Goal: Communication & Community: Share content

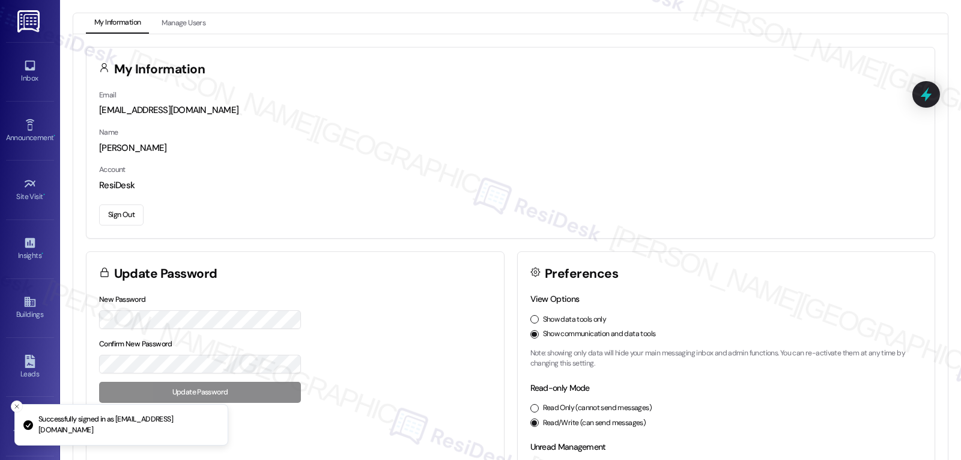
click at [29, 39] on link at bounding box center [29, 21] width 38 height 42
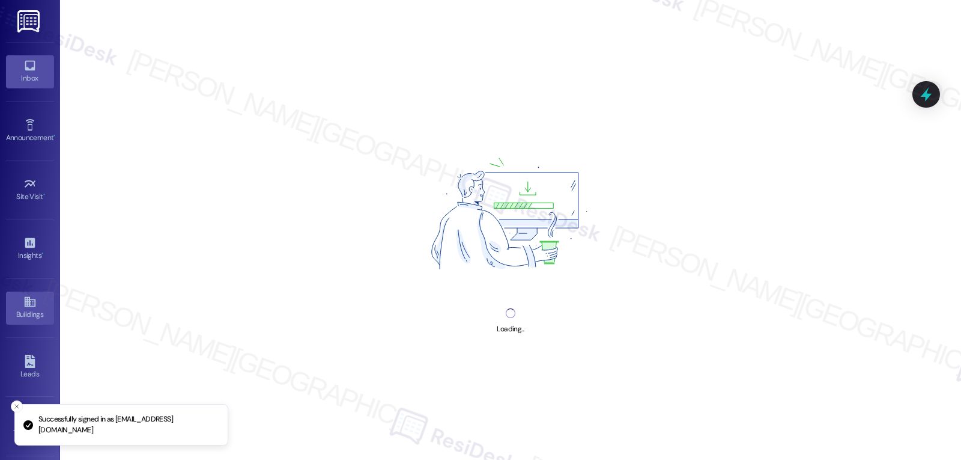
click at [31, 56] on link "Inbox" at bounding box center [30, 71] width 48 height 32
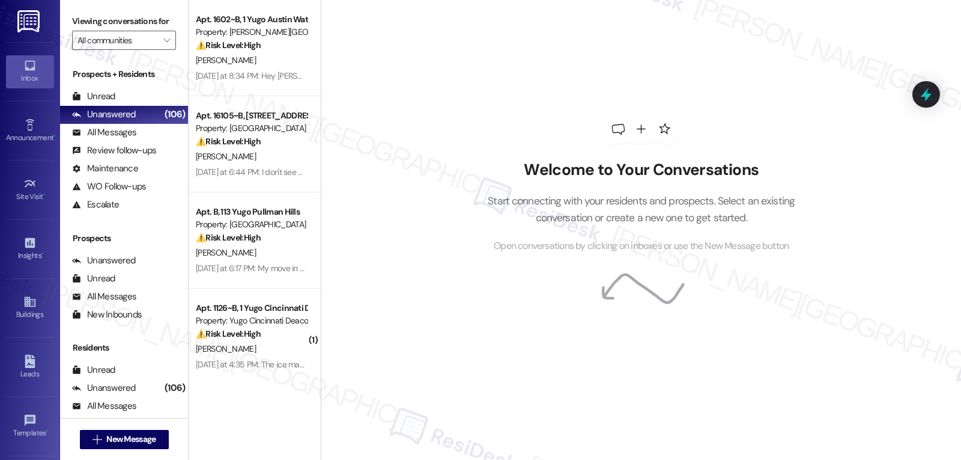
drag, startPoint x: 449, startPoint y: 141, endPoint x: 475, endPoint y: 154, distance: 29.0
click at [449, 141] on div "Welcome to Your Conversations Start connecting with your residents and prospect…" at bounding box center [641, 230] width 640 height 460
click at [24, 133] on div "Announcement •" at bounding box center [30, 138] width 60 height 12
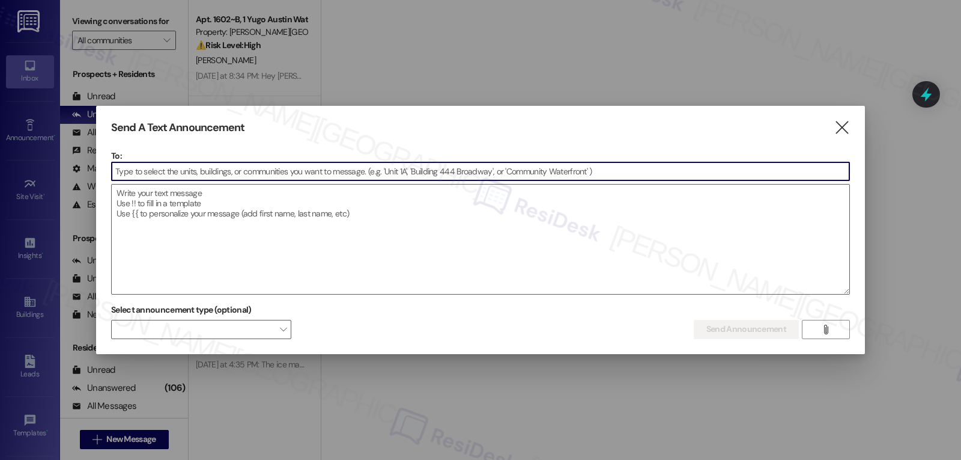
click at [308, 177] on input at bounding box center [481, 171] width 738 height 18
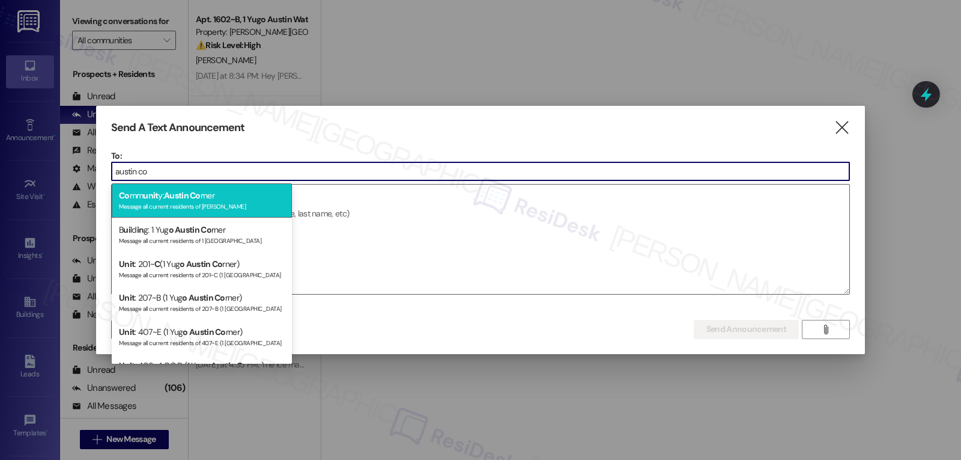
type input "austin co"
click at [230, 196] on div "Co mm unit y: Austin Co rner Message all current residents of [GEOGRAPHIC_DATA]" at bounding box center [202, 200] width 180 height 34
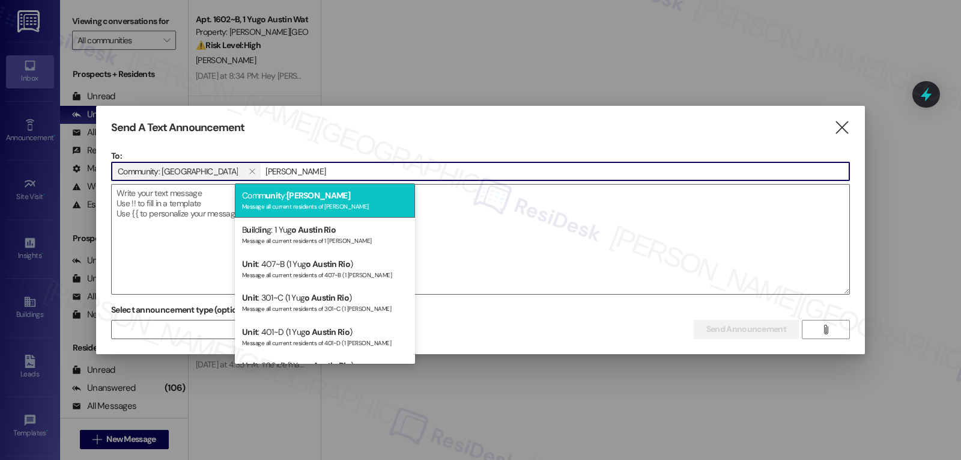
type input "[PERSON_NAME]"
click at [306, 197] on span "[PERSON_NAME]" at bounding box center [319, 195] width 64 height 11
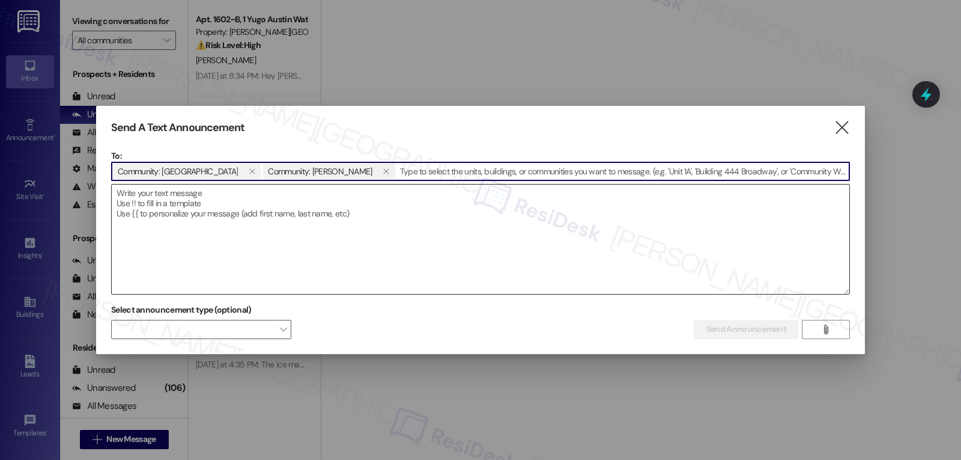
click at [248, 198] on textarea at bounding box center [481, 238] width 738 height 109
click at [383, 168] on icon "" at bounding box center [386, 171] width 7 height 10
click at [504, 238] on textarea "To enrich screen reader interactions, please activate Accessibility in Grammarl…" at bounding box center [481, 238] width 738 height 109
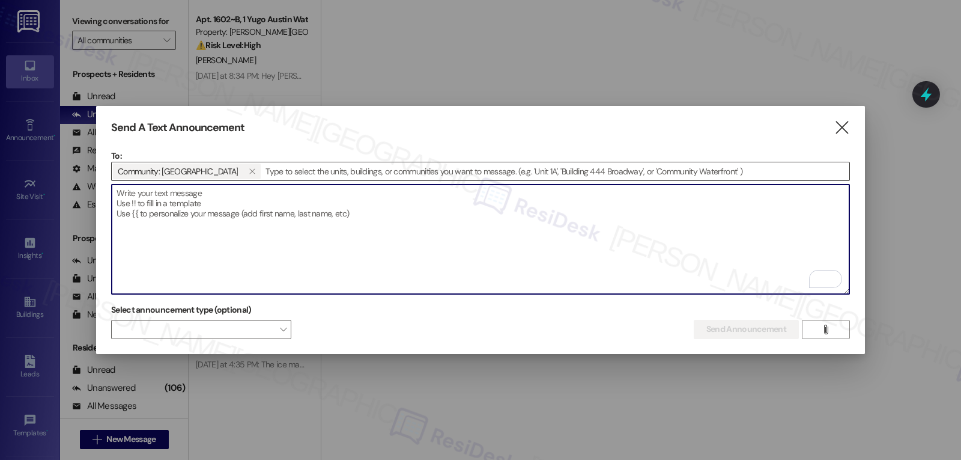
click at [387, 216] on textarea "To enrich screen reader interactions, please activate Accessibility in Grammarl…" at bounding box center [481, 238] width 738 height 109
paste textarea "Hi [Community Name] residents, Just a quick heads up—there will be some filming…"
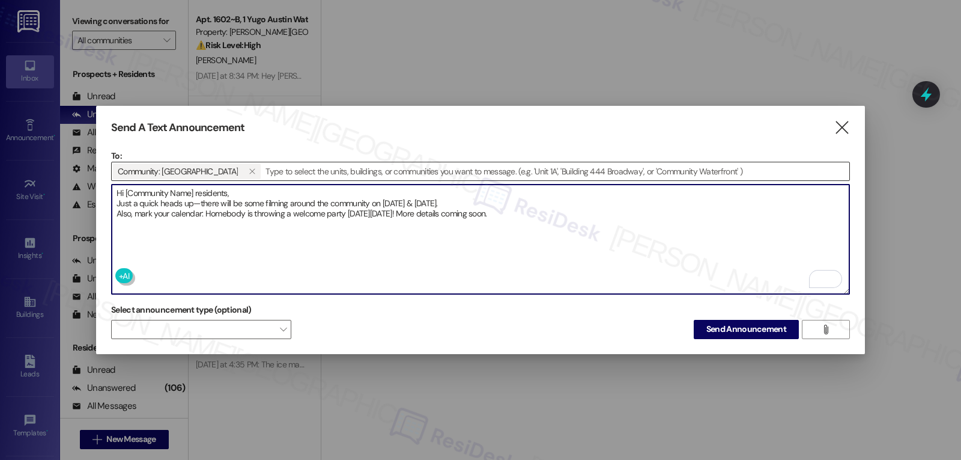
click at [125, 189] on textarea "Hi [Community Name] residents, Just a quick heads up—there will be some filming…" at bounding box center [481, 238] width 738 height 109
type textarea "Hi [PERSON_NAME] residents, Just a quick heads up—there will be some filming ar…"
click at [703, 321] on button "Send Announcement" at bounding box center [746, 329] width 105 height 19
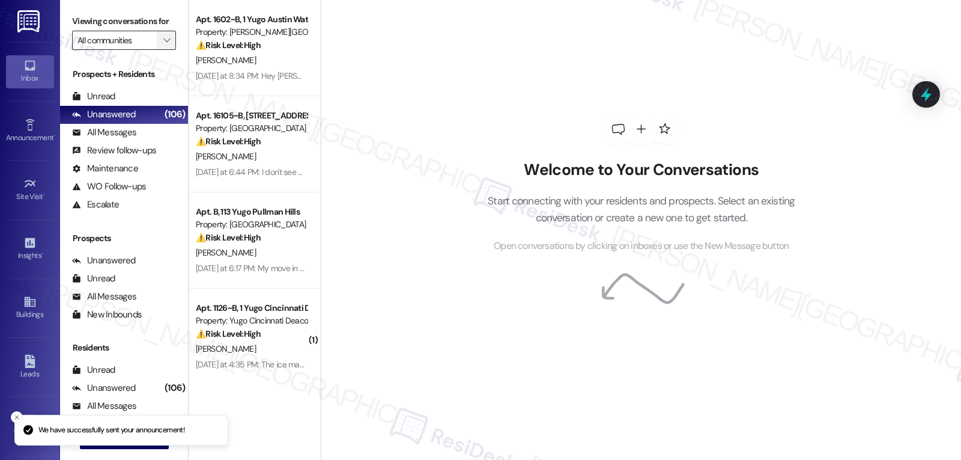
click at [157, 50] on button "" at bounding box center [166, 40] width 19 height 19
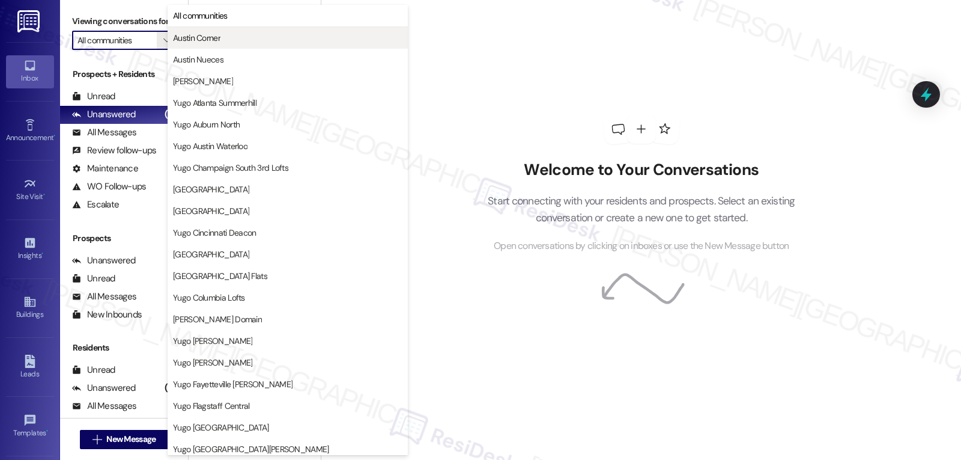
click at [204, 40] on span "Austin Corner" at bounding box center [196, 38] width 47 height 12
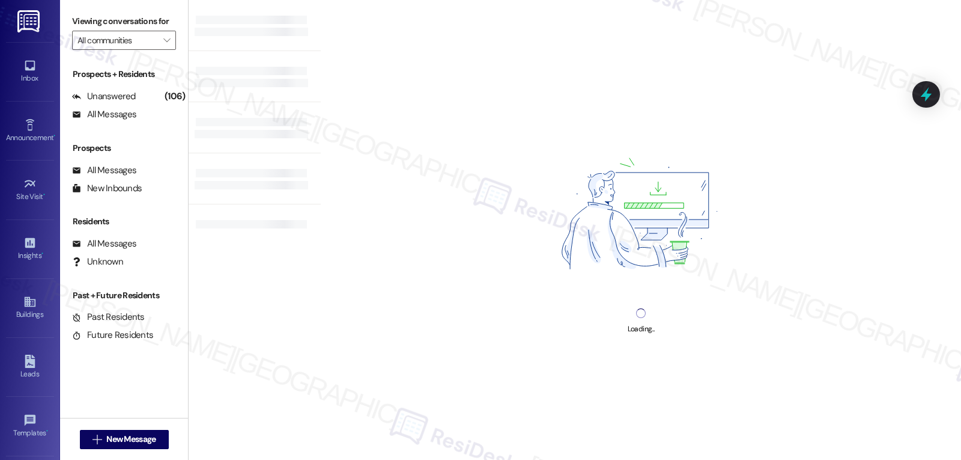
type input "Austin Corner"
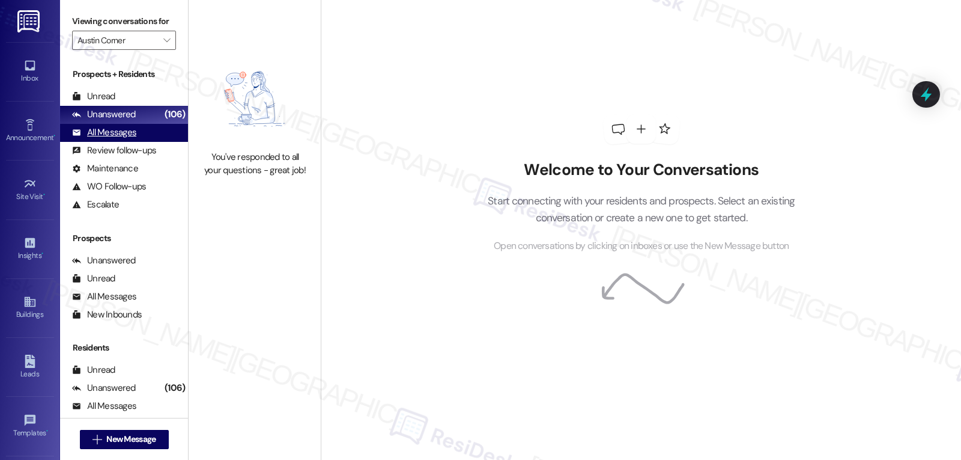
click at [131, 139] on div "All Messages" at bounding box center [104, 132] width 64 height 13
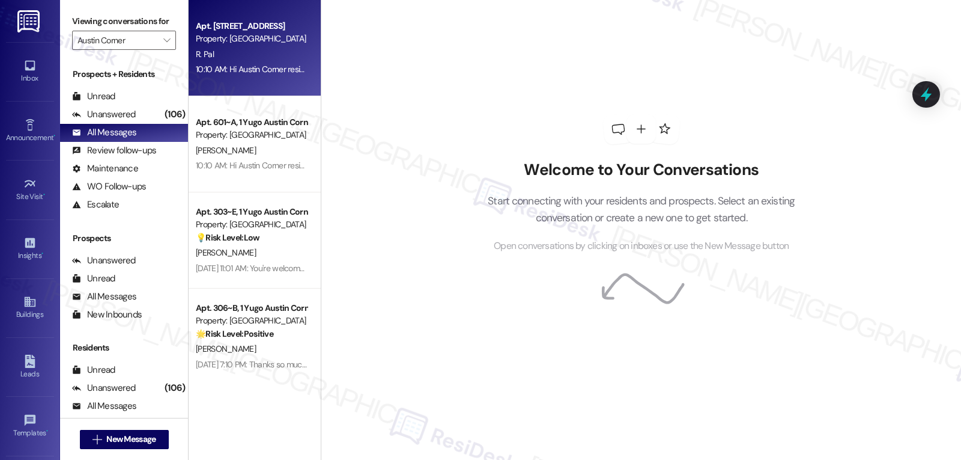
click at [234, 68] on div "10:10 AM: Hi Austin Corner residents, Just a quick heads up—there will be some …" at bounding box center [710, 69] width 1028 height 11
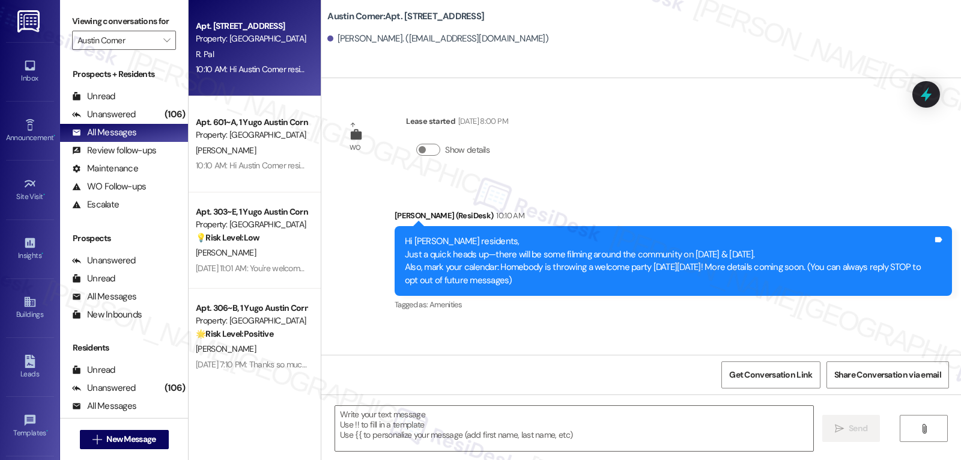
type textarea "Fetching suggested responses. Please feel free to read through the conversation…"
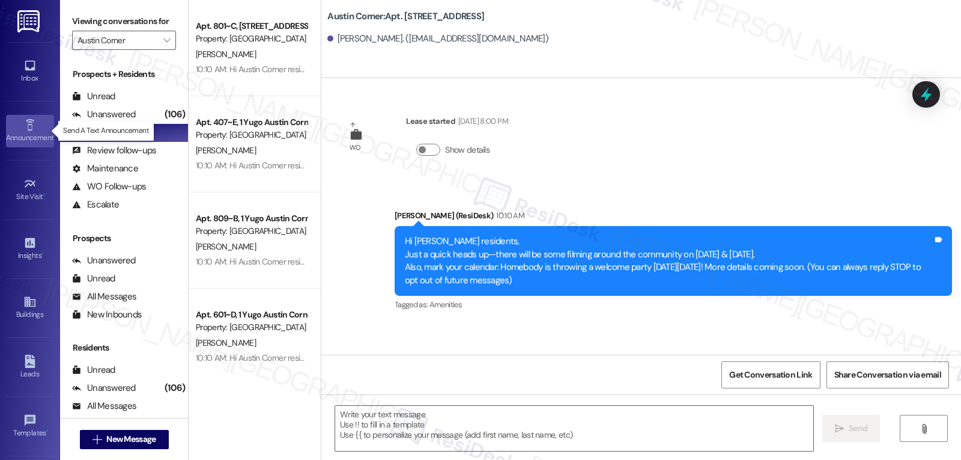
click at [23, 132] on div "Announcement •" at bounding box center [30, 138] width 60 height 12
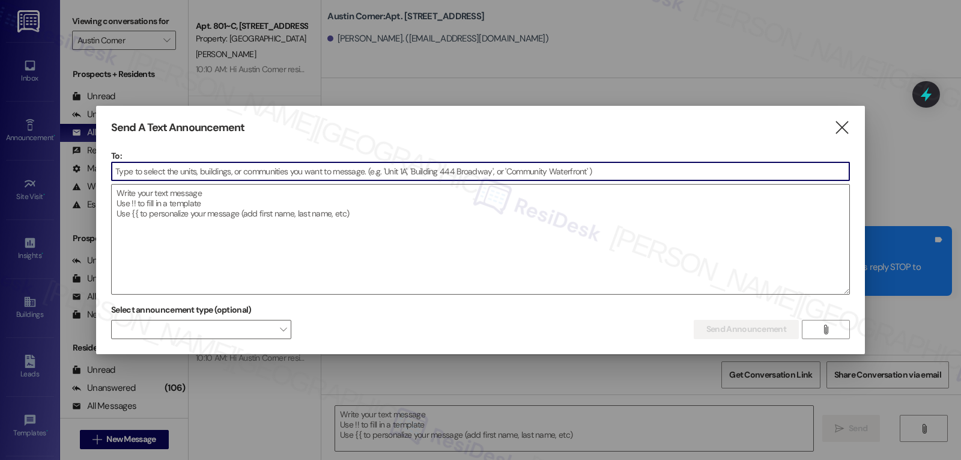
click at [148, 179] on input at bounding box center [481, 171] width 738 height 18
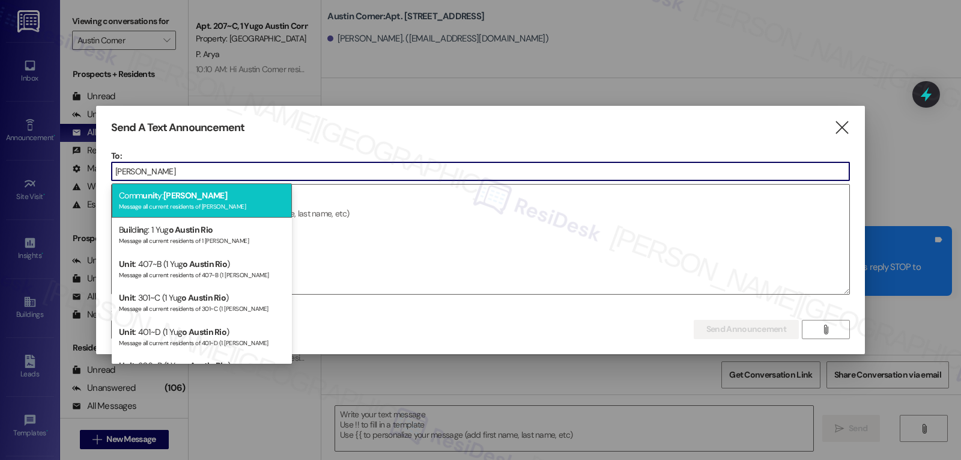
type input "[PERSON_NAME]"
click at [191, 205] on div "Message all current residents of [PERSON_NAME]" at bounding box center [202, 205] width 166 height 10
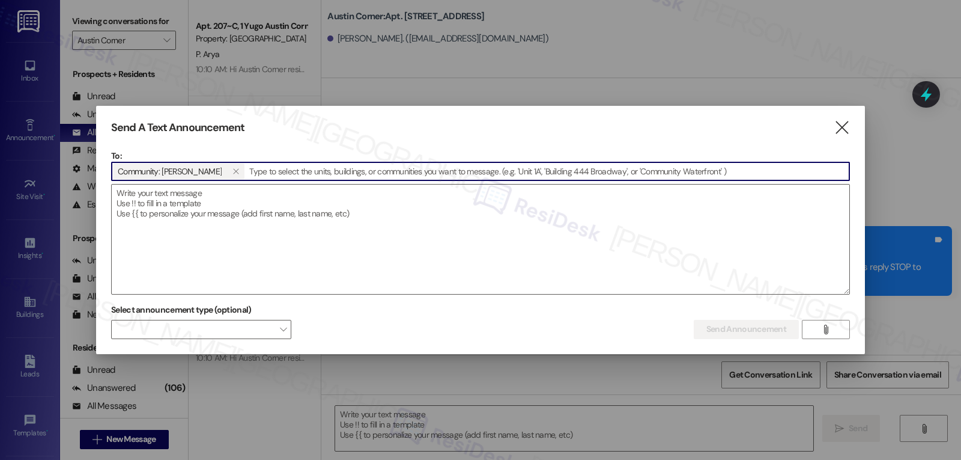
click at [191, 205] on textarea at bounding box center [481, 238] width 738 height 109
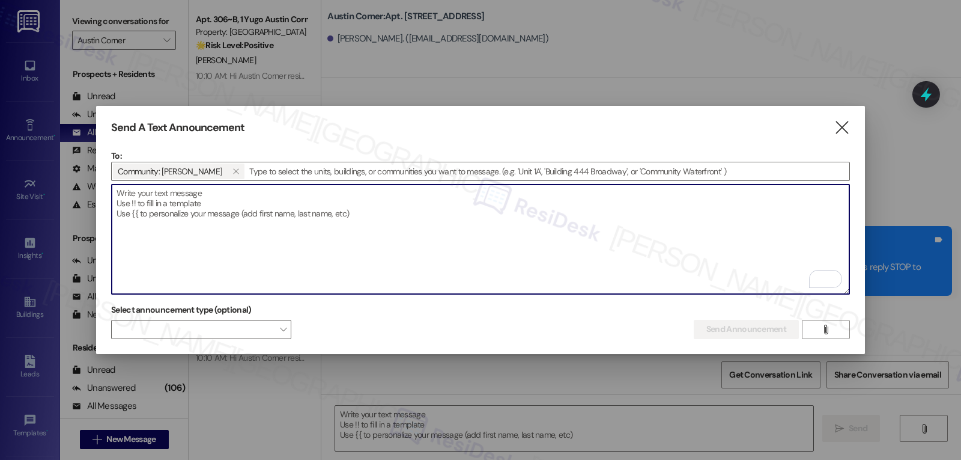
click at [271, 251] on textarea "To enrich screen reader interactions, please activate Accessibility in Grammarl…" at bounding box center [481, 238] width 738 height 109
paste textarea "Hi [Community Name] residents, Just a quick heads up—there will be some filming…"
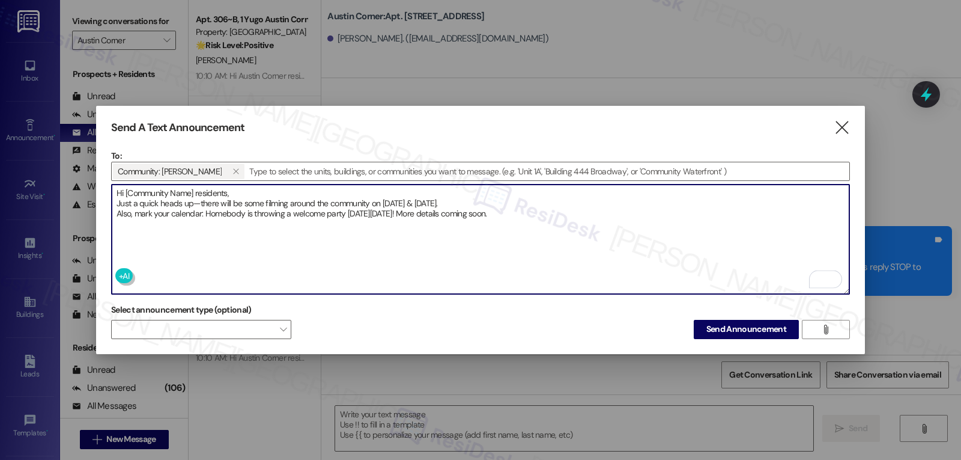
click at [127, 190] on textarea "Hi [Community Name] residents, Just a quick heads up—there will be some filming…" at bounding box center [481, 238] width 738 height 109
type textarea "Hi [PERSON_NAME] residents, Just a quick heads up—there will be some filming ar…"
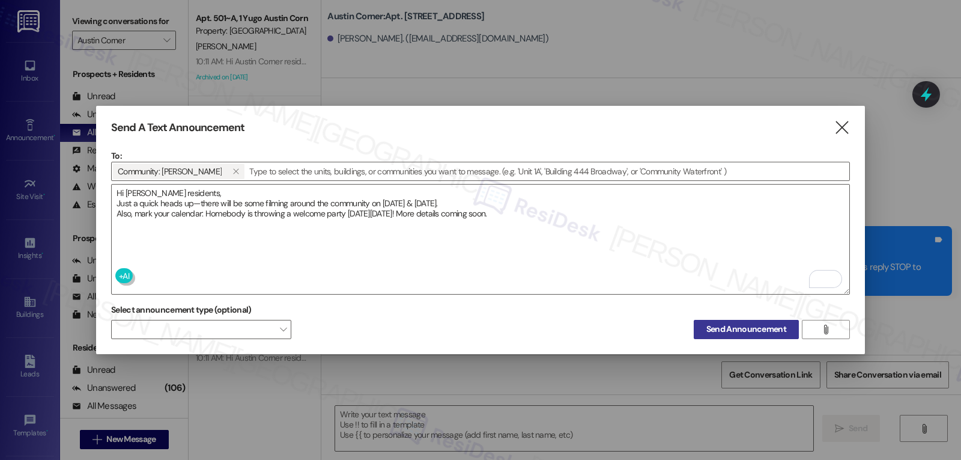
click at [724, 323] on span "Send Announcement" at bounding box center [746, 329] width 80 height 13
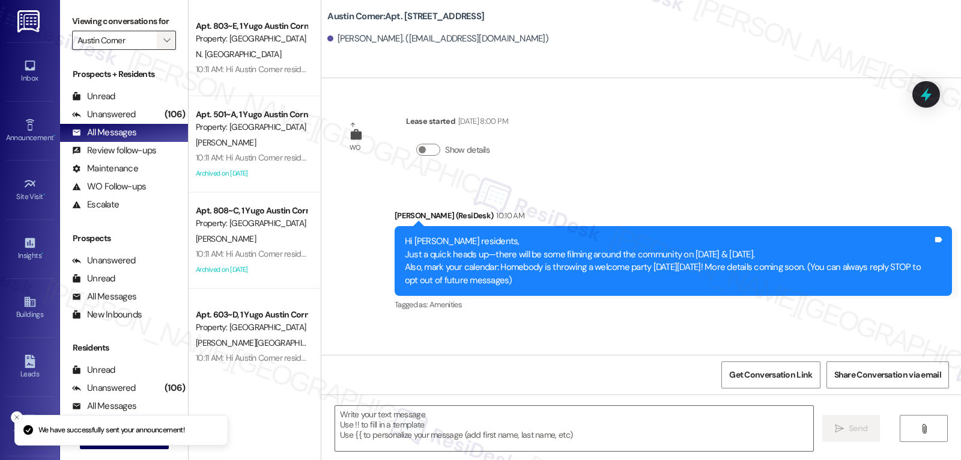
click at [163, 45] on icon "" at bounding box center [166, 40] width 7 height 10
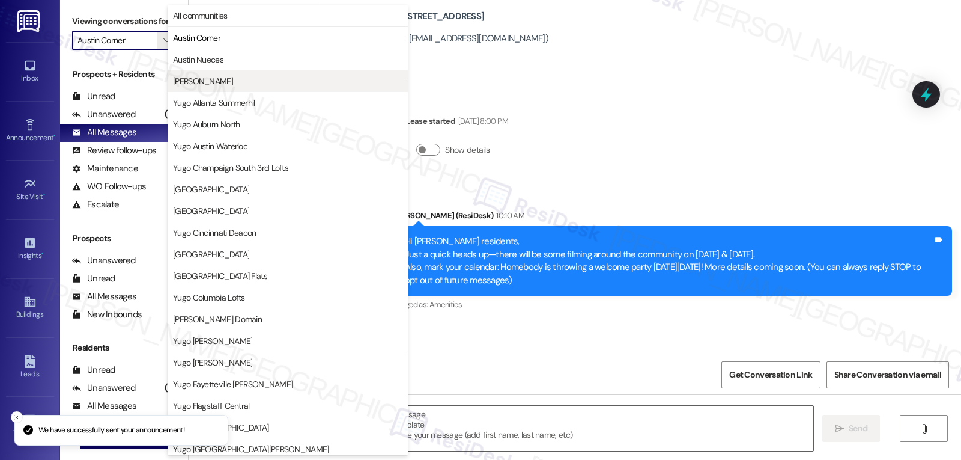
click at [213, 88] on button "[PERSON_NAME]" at bounding box center [288, 81] width 240 height 22
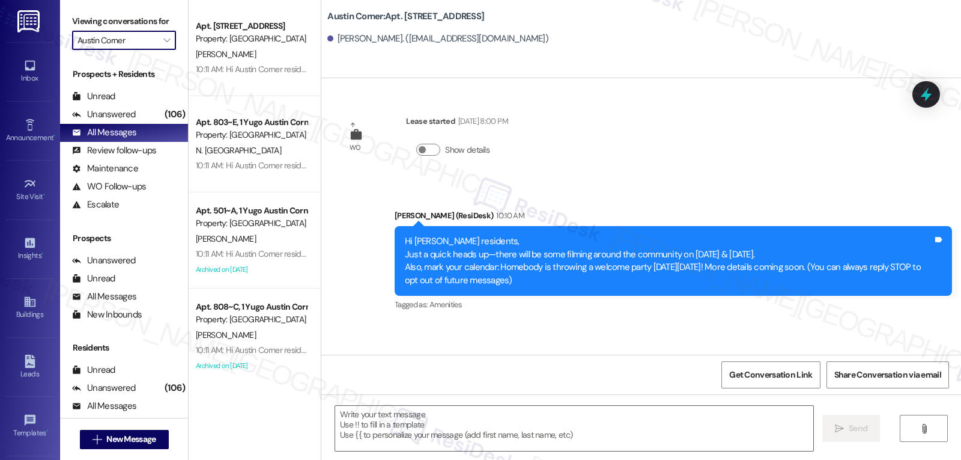
type input "[PERSON_NAME]"
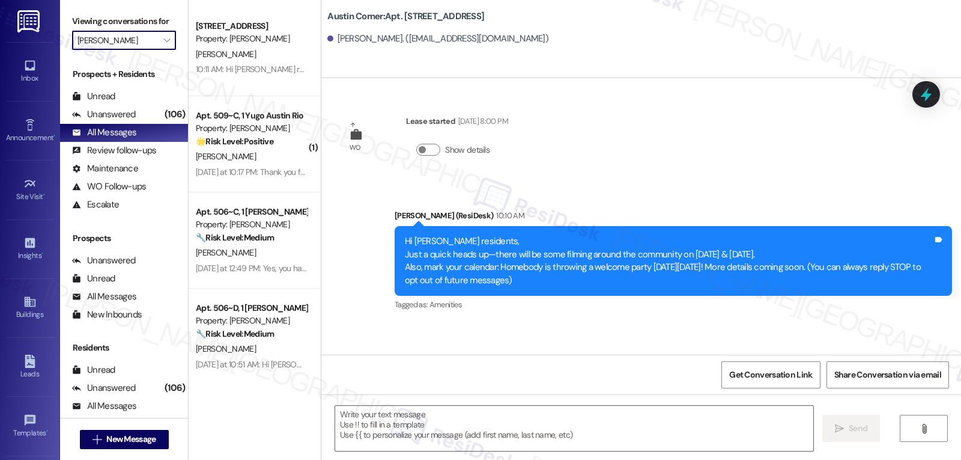
type textarea "Fetching suggested responses. Please feel free to read through the conversation…"
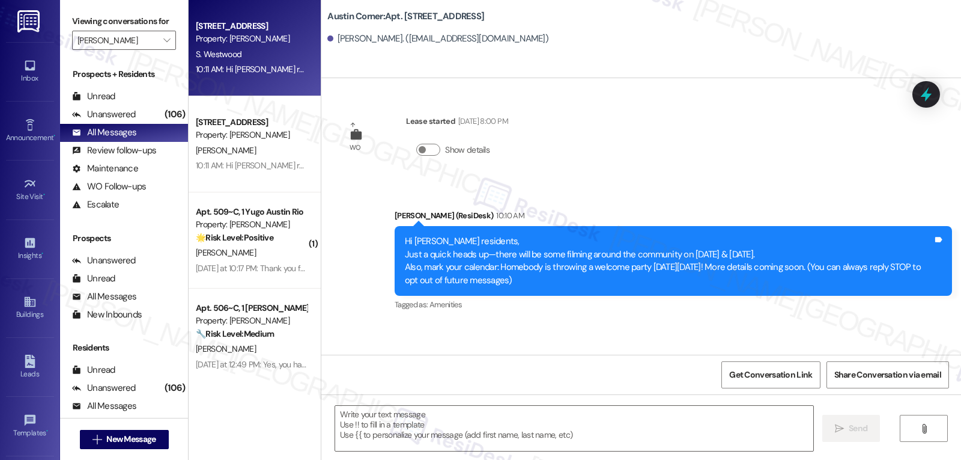
click at [220, 42] on div "Property: [PERSON_NAME]" at bounding box center [251, 38] width 111 height 13
type textarea "Fetching suggested responses. Please feel free to read through the conversation…"
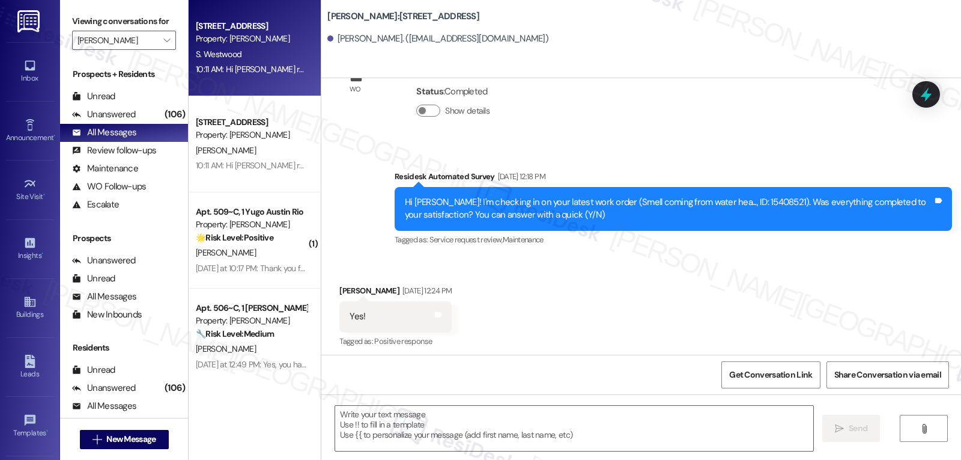
scroll to position [374, 0]
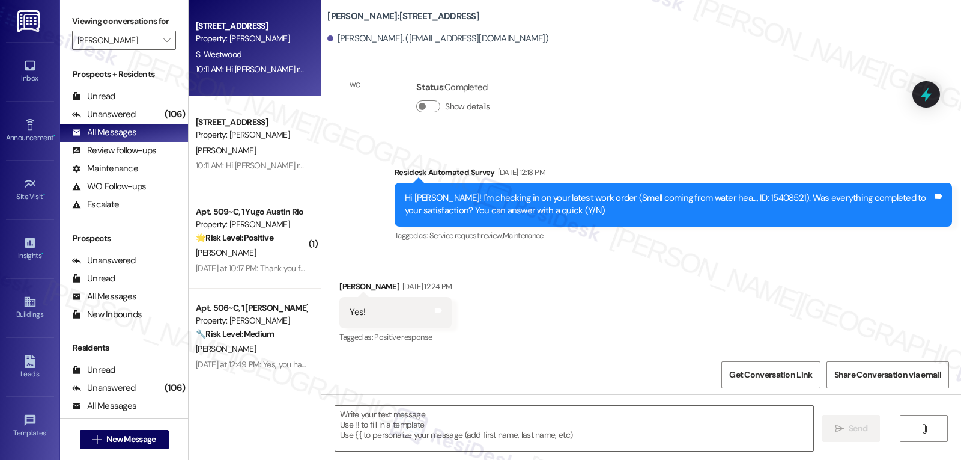
type textarea "Fetching suggested responses. Please feel free to read through the conversation…"
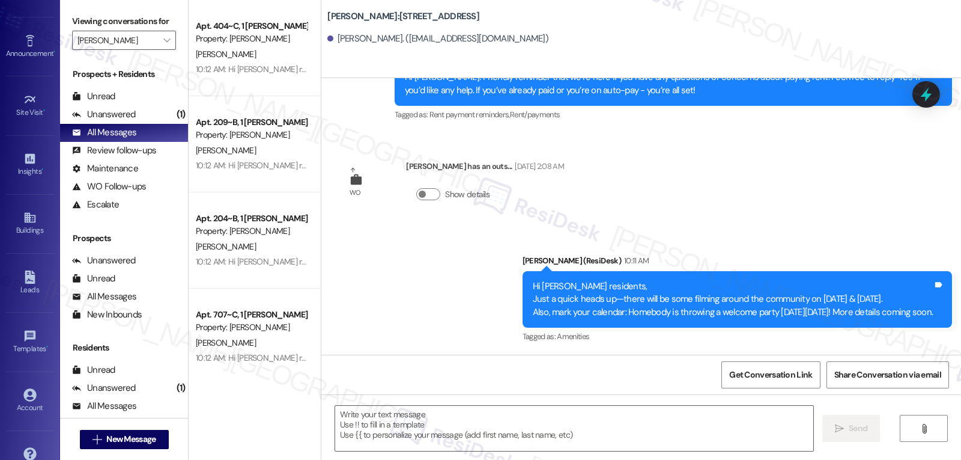
scroll to position [114, 0]
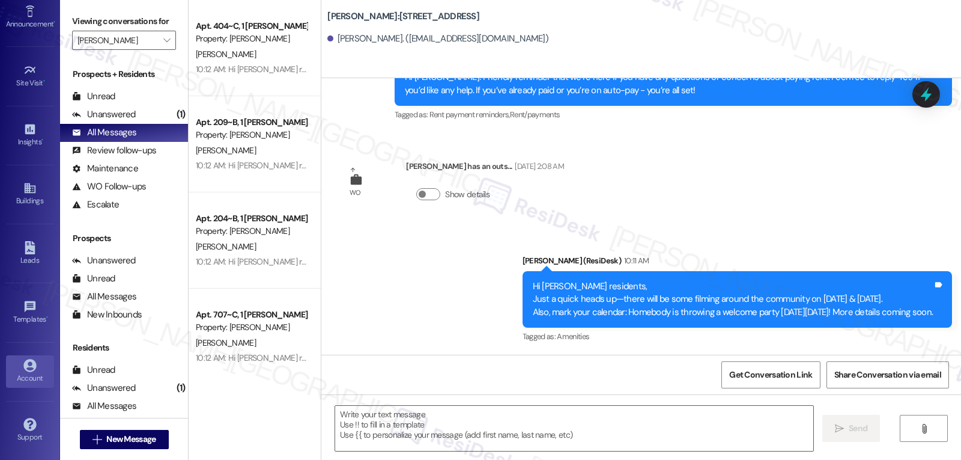
click at [10, 378] on div "Account" at bounding box center [30, 378] width 60 height 12
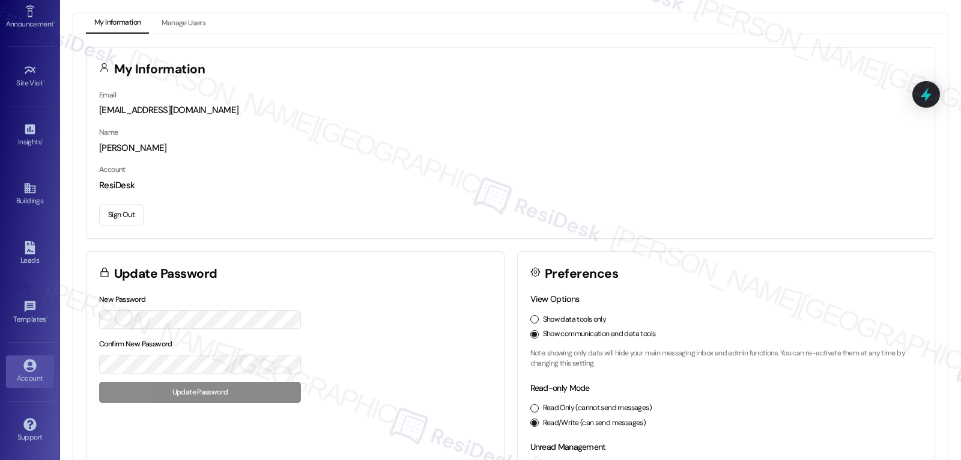
click at [121, 221] on button "Sign Out" at bounding box center [121, 214] width 44 height 21
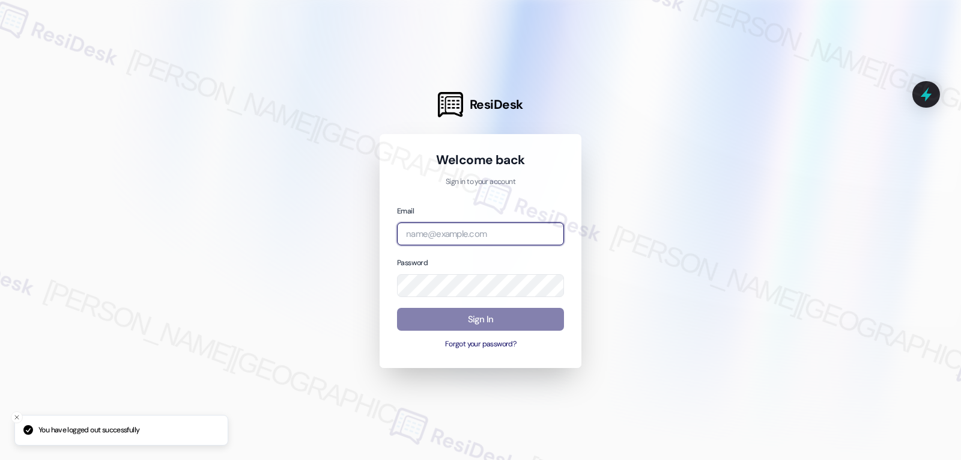
click at [469, 230] on input "email" at bounding box center [480, 233] width 167 height 23
drag, startPoint x: 425, startPoint y: 228, endPoint x: 434, endPoint y: 231, distance: 8.9
click at [425, 228] on input "email" at bounding box center [480, 233] width 167 height 23
paste input "[EMAIL_ADDRESS][DOMAIN_NAME]"
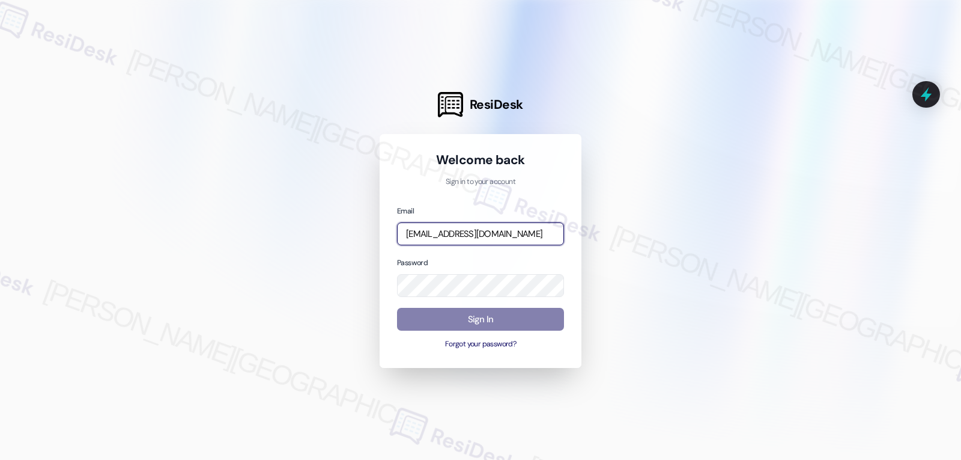
type input "[EMAIL_ADDRESS][DOMAIN_NAME]"
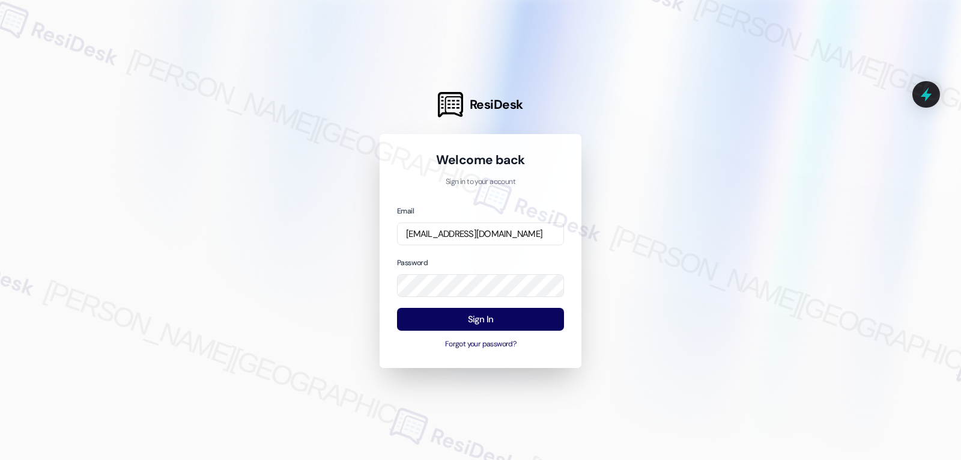
click at [237, 222] on div at bounding box center [480, 230] width 961 height 460
click at [512, 314] on button "Sign In" at bounding box center [480, 319] width 167 height 23
